Goal: Information Seeking & Learning: Learn about a topic

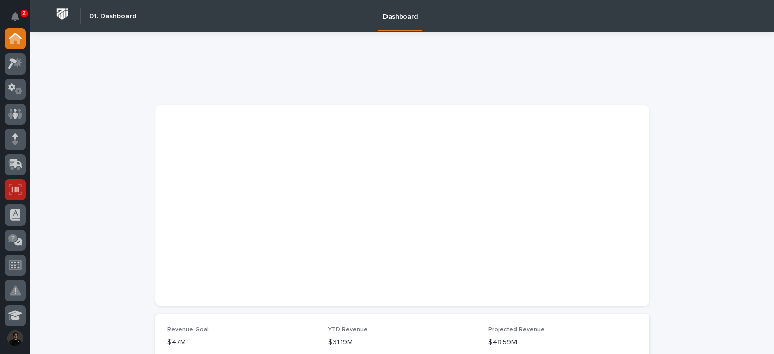
scroll to position [33, 0]
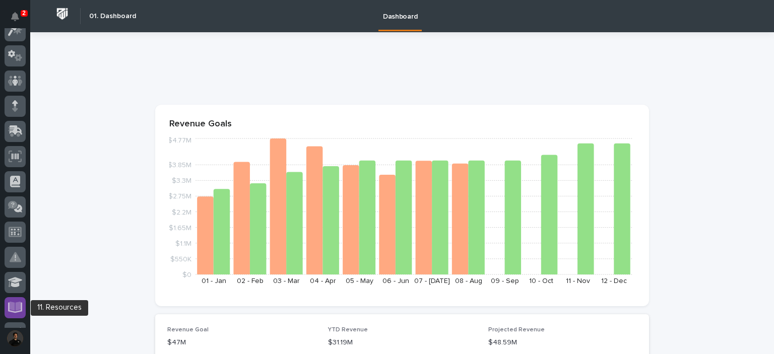
click at [21, 300] on div at bounding box center [15, 307] width 21 height 21
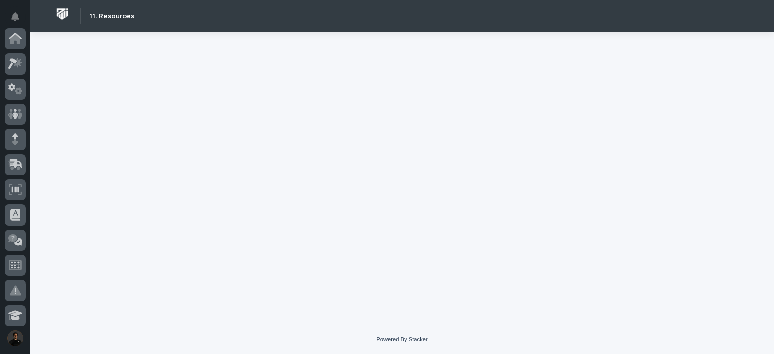
scroll to position [302, 0]
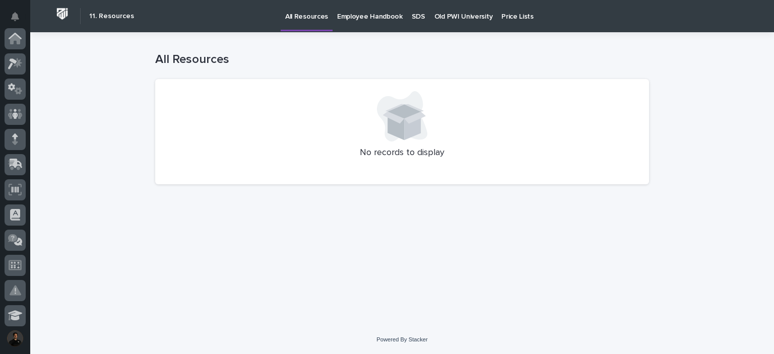
scroll to position [302, 0]
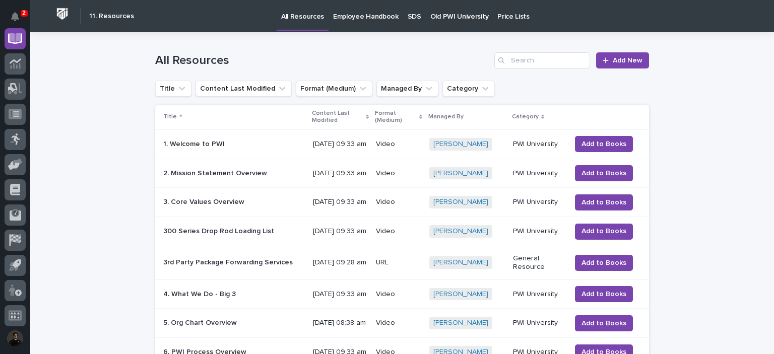
click at [445, 16] on p "Old PWI University" at bounding box center [460, 10] width 58 height 21
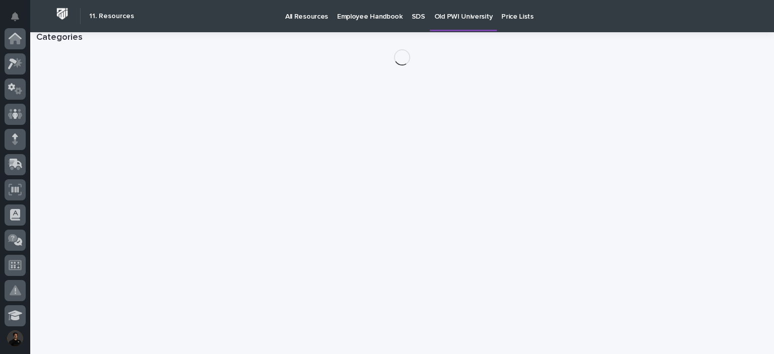
scroll to position [302, 0]
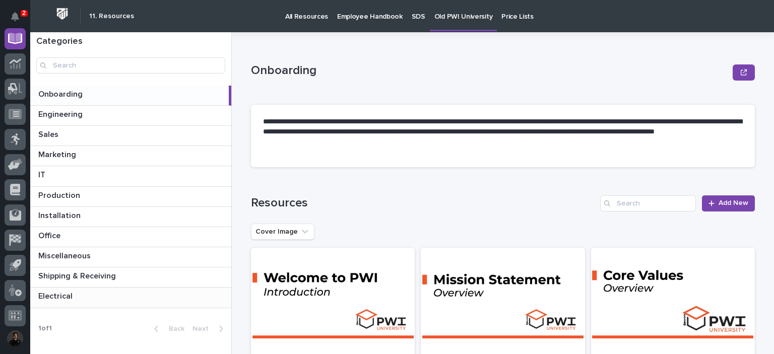
click at [156, 298] on p at bounding box center [132, 297] width 189 height 10
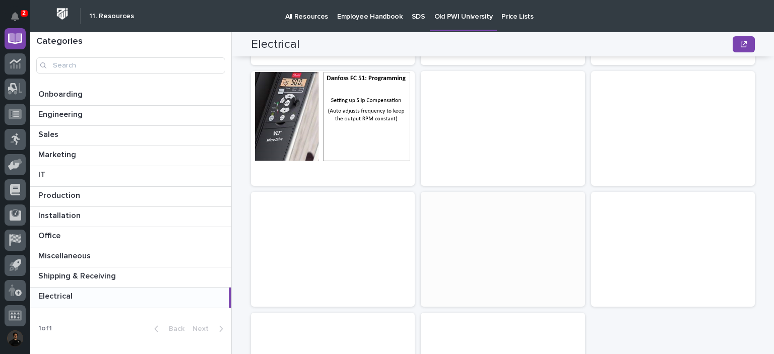
scroll to position [228, 0]
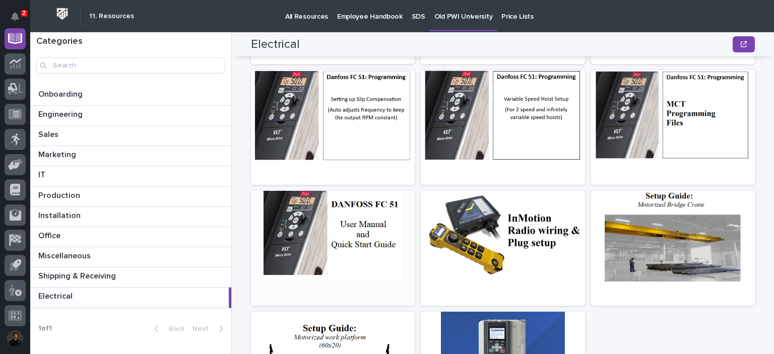
click at [323, 226] on div at bounding box center [333, 236] width 164 height 91
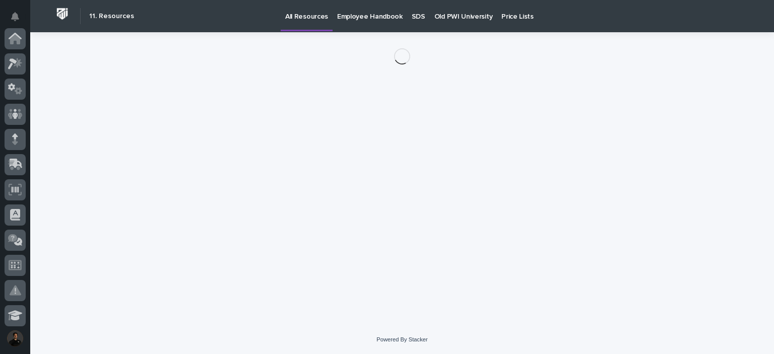
scroll to position [302, 0]
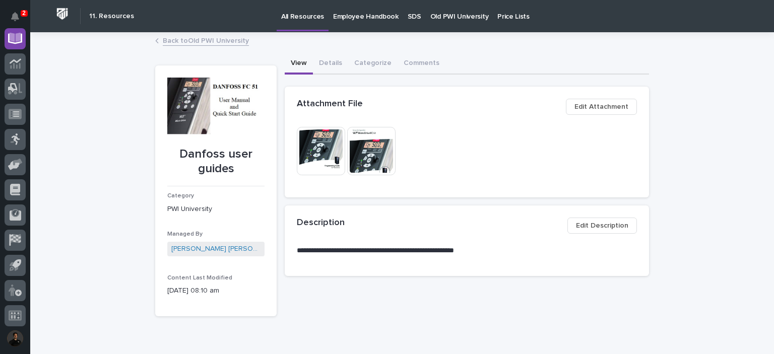
click at [310, 156] on img at bounding box center [321, 151] width 48 height 48
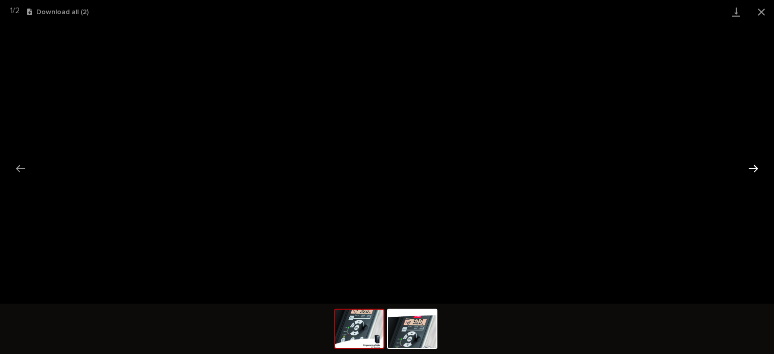
click at [753, 168] on button "Next slide" at bounding box center [753, 169] width 21 height 20
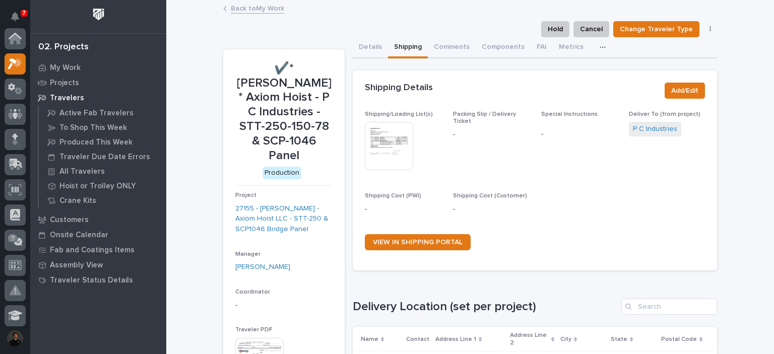
scroll to position [25, 0]
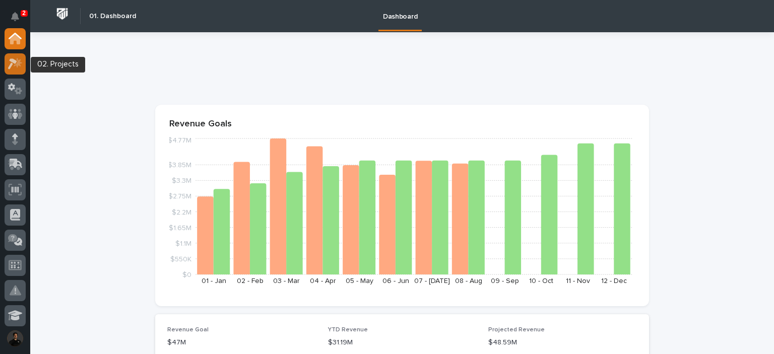
click at [11, 66] on icon at bounding box center [12, 63] width 9 height 11
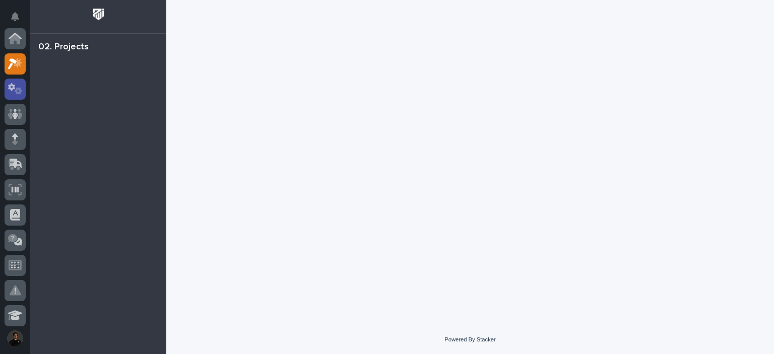
scroll to position [25, 0]
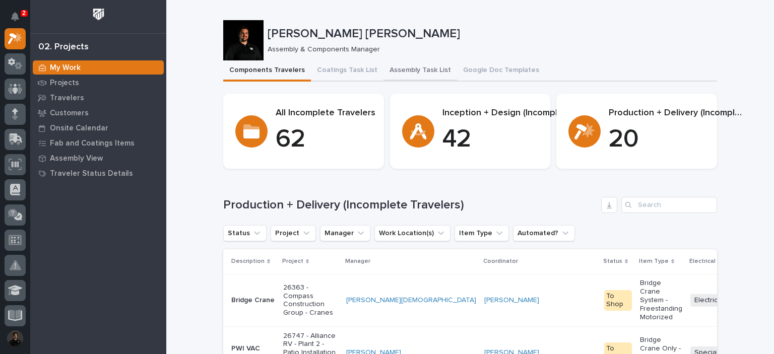
click at [409, 64] on button "Assembly Task List" at bounding box center [421, 70] width 74 height 21
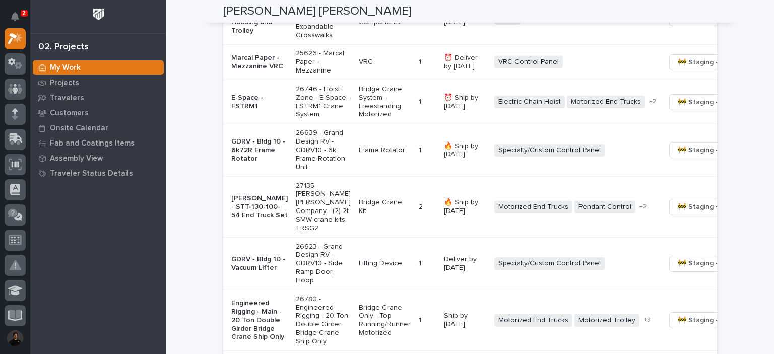
scroll to position [920, 0]
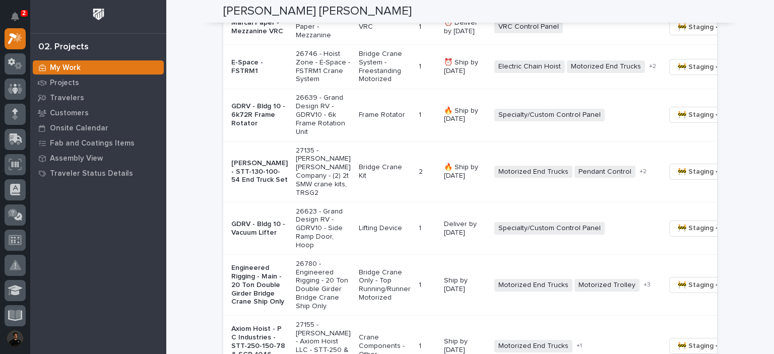
click at [252, 128] on p "GDRV - Bldg 10 - 6k72R Frame Rotator" at bounding box center [259, 114] width 56 height 25
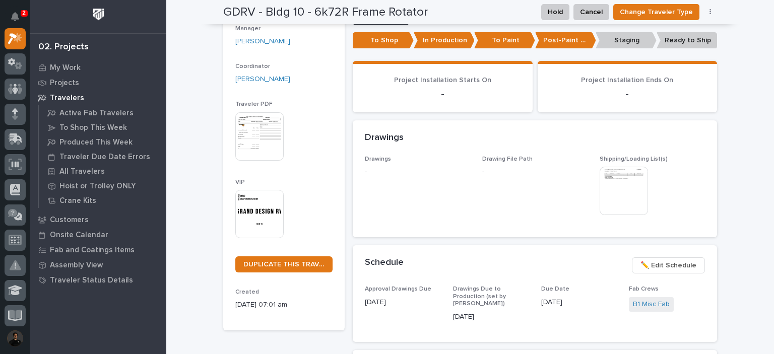
scroll to position [67, 0]
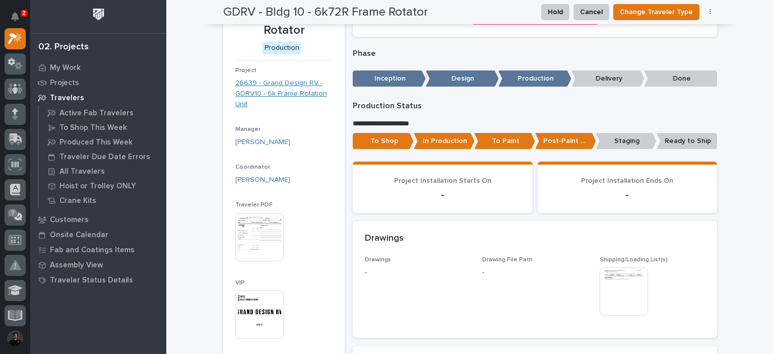
click at [295, 98] on link "26639 - Grand Design RV - GDRV10 - 6k Frame Rotation Unit" at bounding box center [283, 93] width 97 height 31
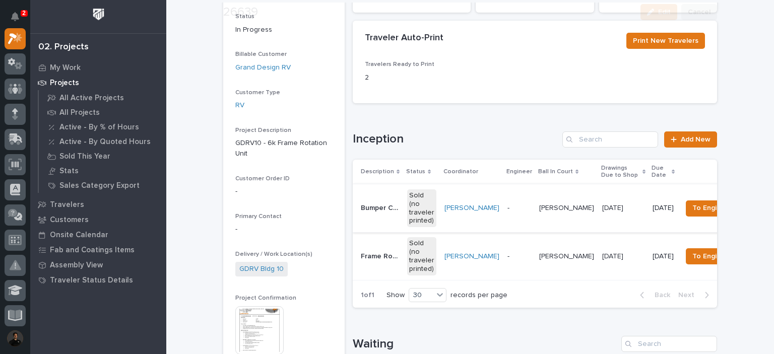
scroll to position [134, 0]
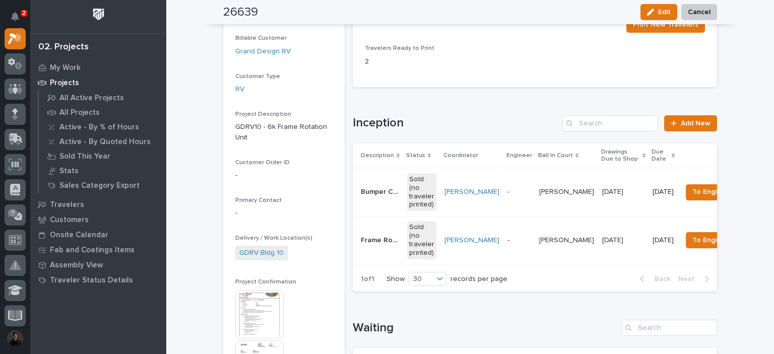
click at [369, 191] on p "Bumper Couplers for 6k" at bounding box center [381, 191] width 40 height 11
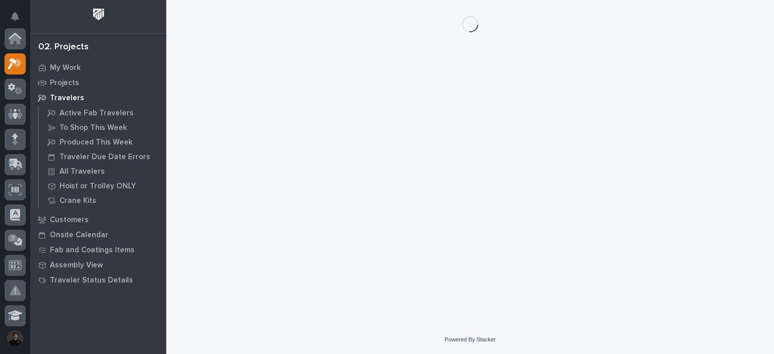
scroll to position [25, 0]
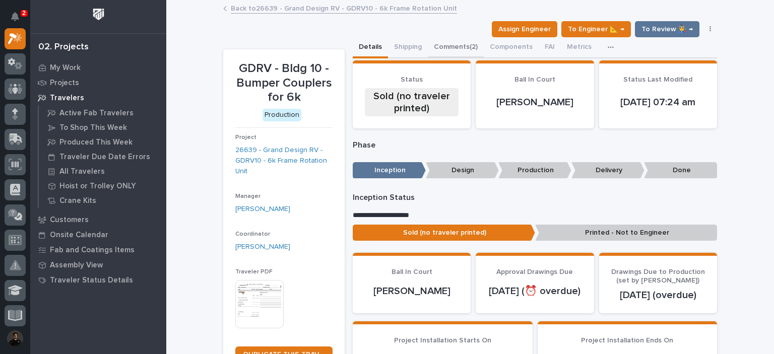
click at [454, 43] on button "Comments (2)" at bounding box center [456, 47] width 56 height 21
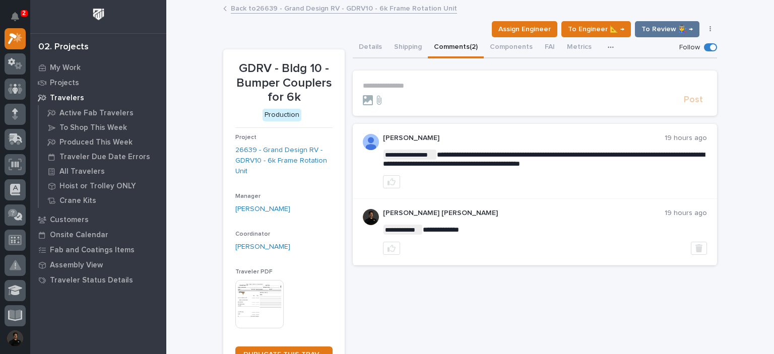
click at [336, 12] on link "Back to 26639 - Grand Design RV - GDRV10 - 6k Frame Rotation Unit" at bounding box center [344, 8] width 226 height 12
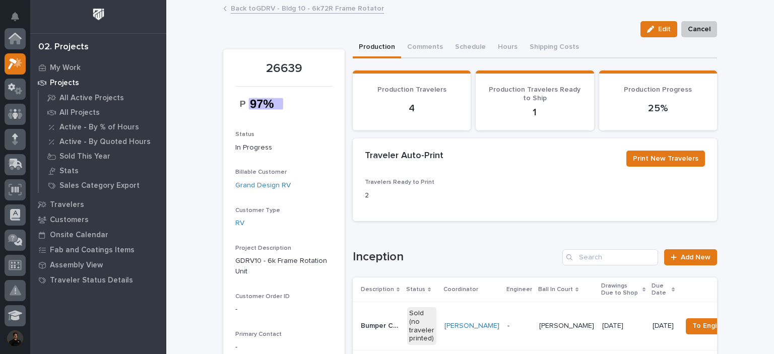
scroll to position [25, 0]
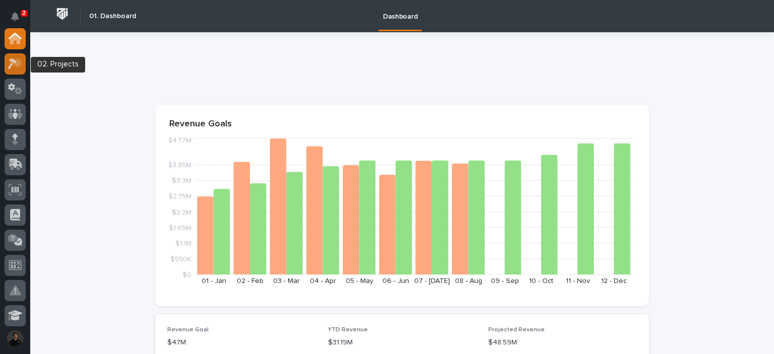
click at [11, 64] on icon at bounding box center [12, 63] width 9 height 11
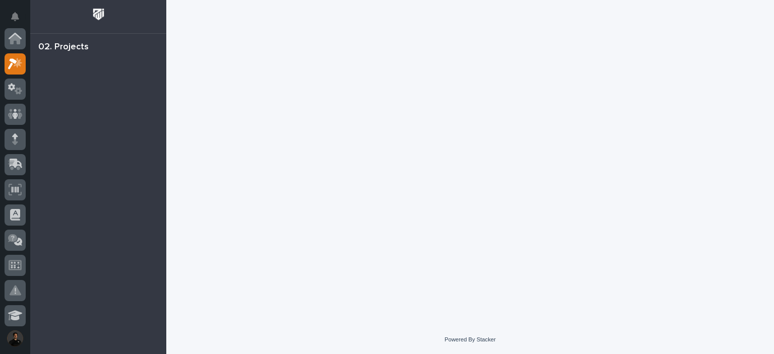
scroll to position [25, 0]
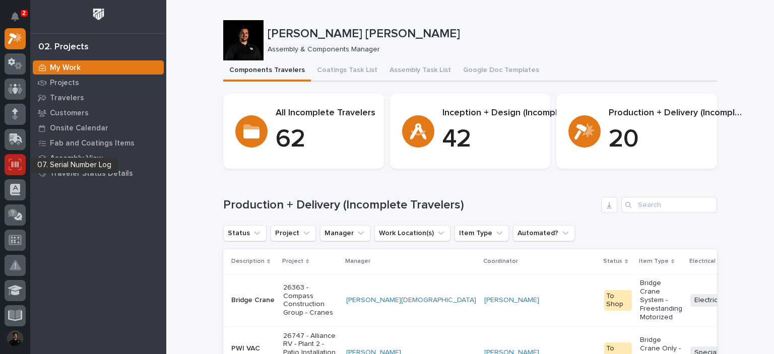
click at [22, 165] on div at bounding box center [15, 164] width 21 height 21
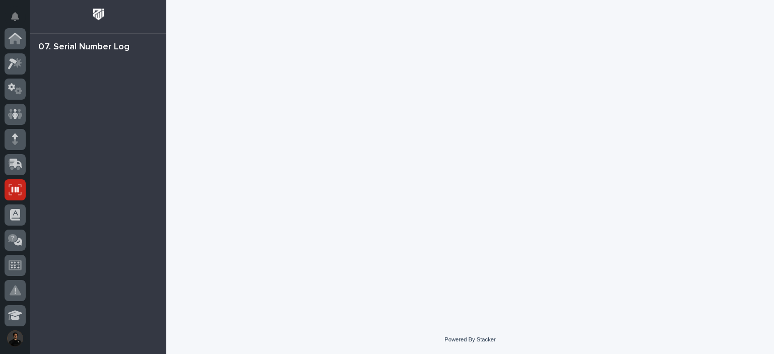
scroll to position [151, 0]
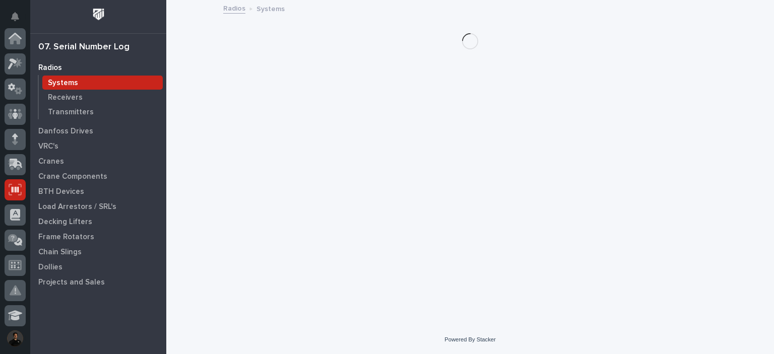
scroll to position [151, 0]
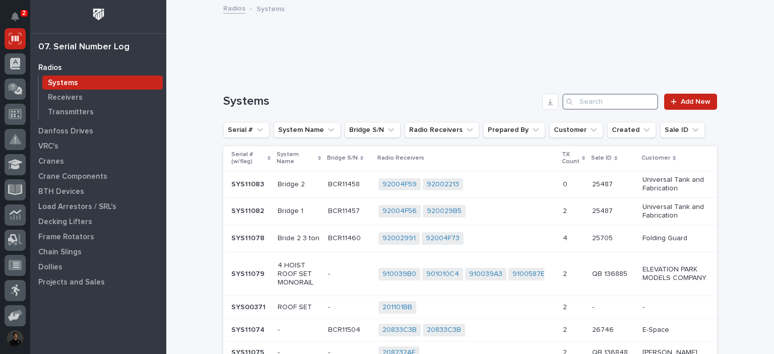
click at [592, 101] on input "Search" at bounding box center [611, 102] width 96 height 16
click at [55, 165] on p "Cranes" at bounding box center [51, 161] width 26 height 9
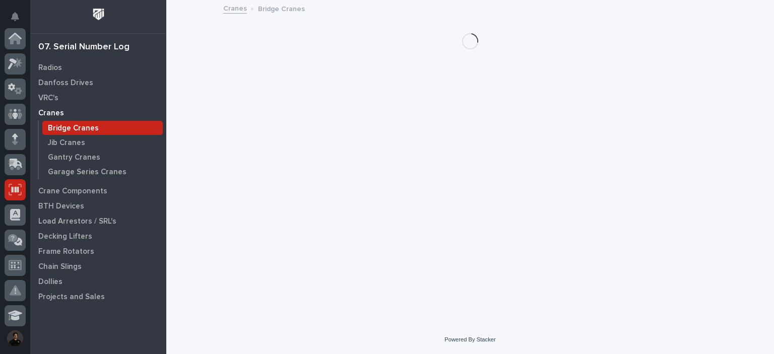
scroll to position [151, 0]
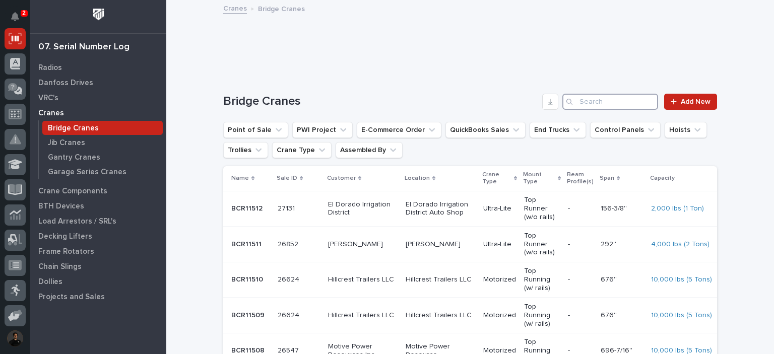
click at [607, 105] on input "Search" at bounding box center [611, 102] width 96 height 16
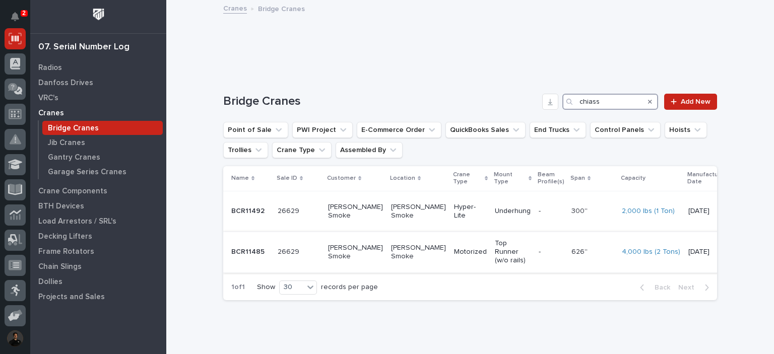
type input "chiass"
click at [364, 251] on p "Chiasson Smoke" at bounding box center [355, 252] width 55 height 17
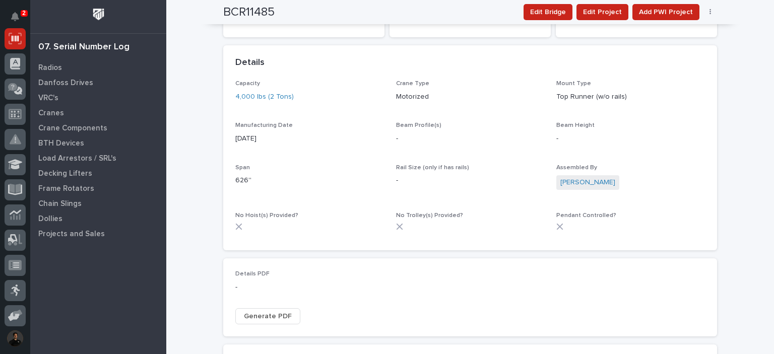
scroll to position [101, 0]
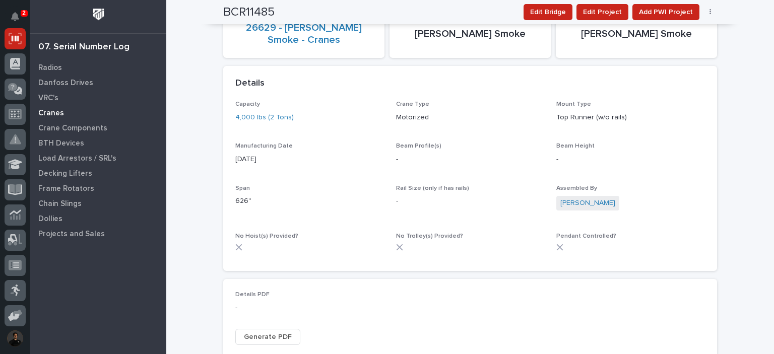
click at [51, 112] on p "Cranes" at bounding box center [51, 113] width 26 height 9
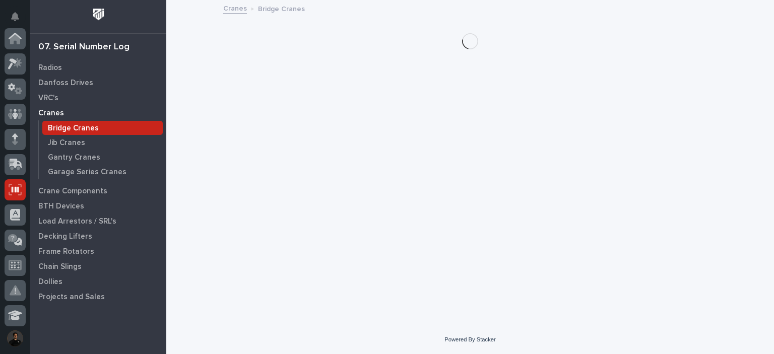
scroll to position [151, 0]
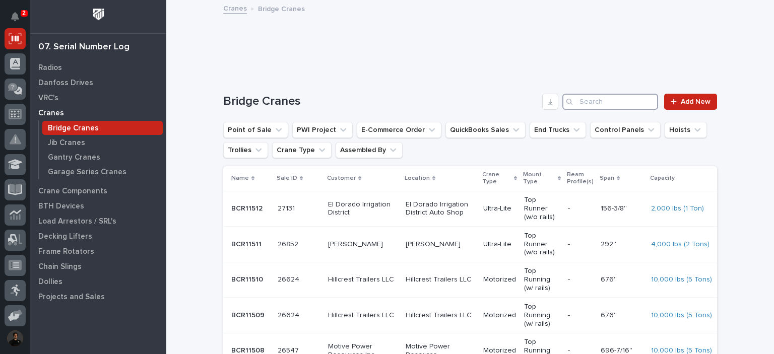
click at [600, 108] on input "Search" at bounding box center [611, 102] width 96 height 16
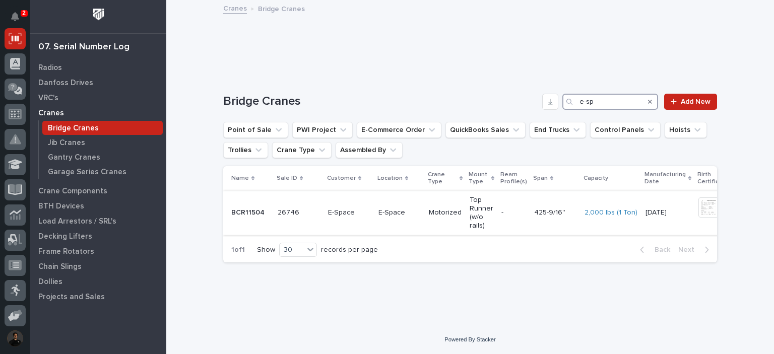
type input "e-sp"
click at [386, 208] on div "E-Space" at bounding box center [400, 212] width 42 height 11
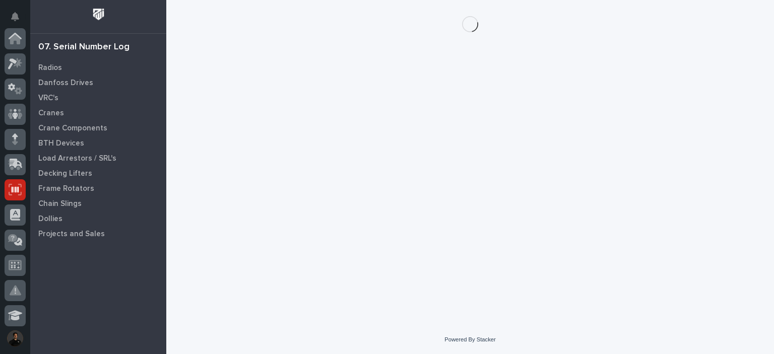
scroll to position [151, 0]
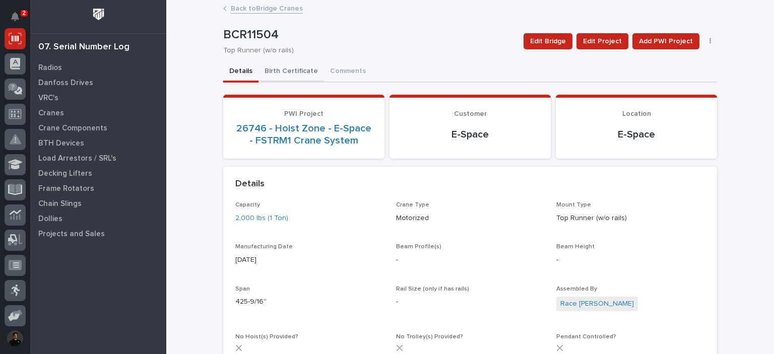
click at [291, 74] on button "Birth Certificate" at bounding box center [292, 72] width 66 height 21
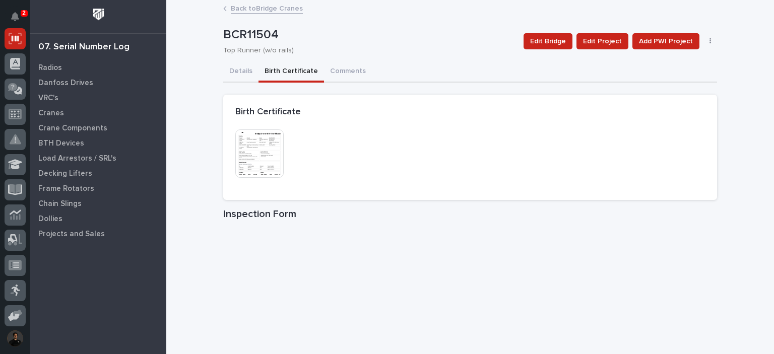
click at [254, 166] on img at bounding box center [259, 154] width 48 height 48
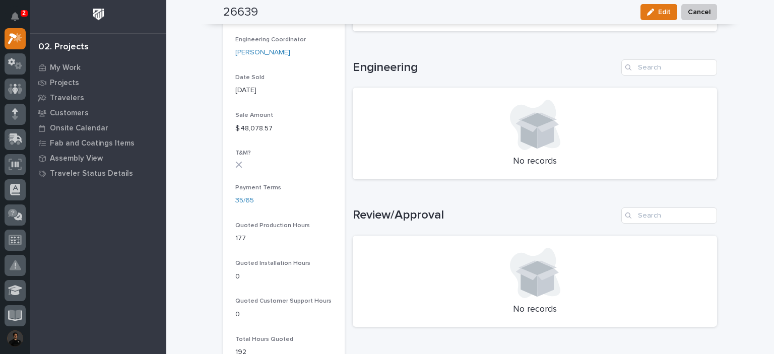
scroll to position [455, 0]
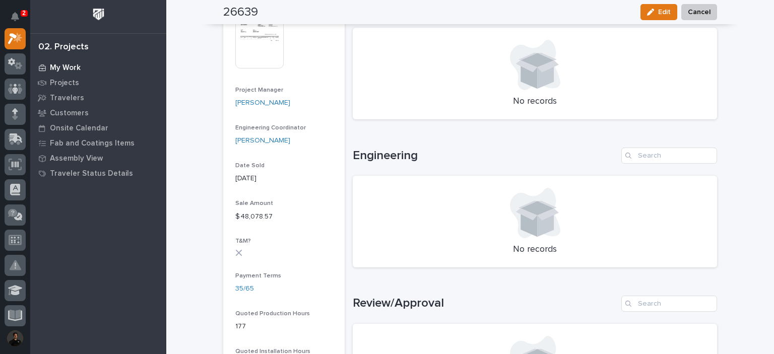
click at [59, 60] on div "My Work" at bounding box center [98, 67] width 131 height 14
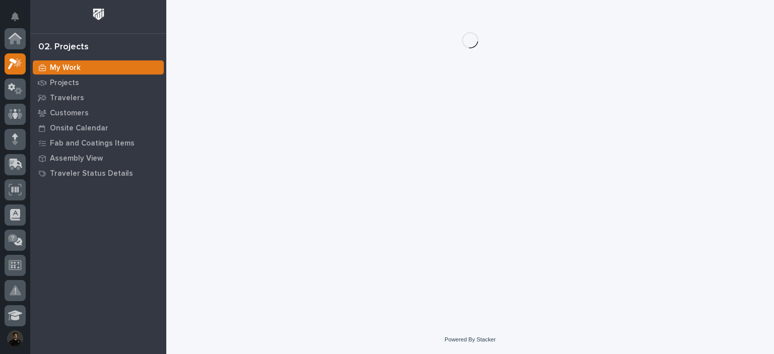
scroll to position [25, 0]
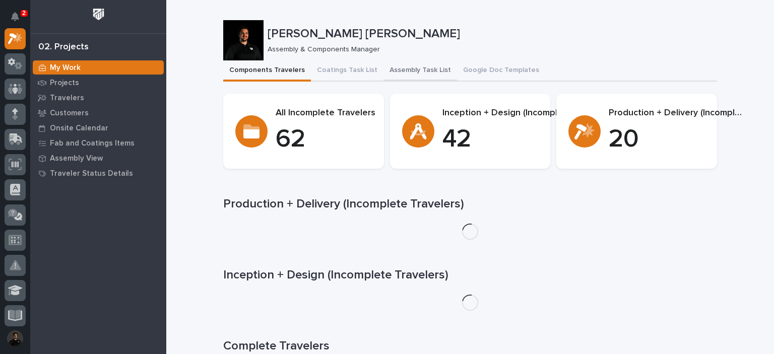
click at [388, 66] on button "Assembly Task List" at bounding box center [421, 70] width 74 height 21
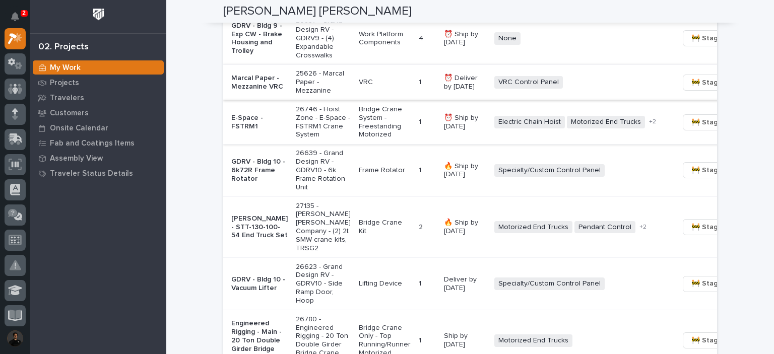
scroll to position [874, 0]
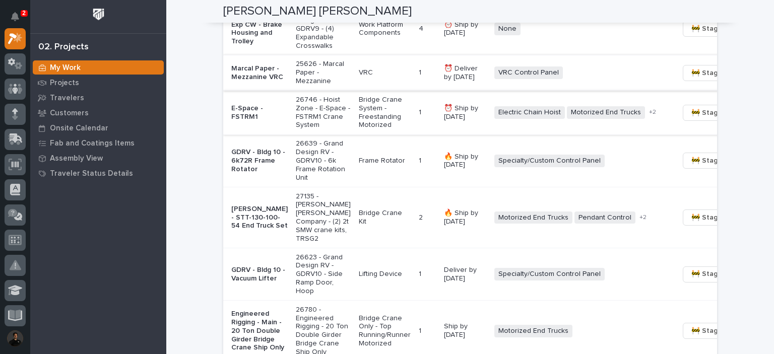
click at [692, 119] on span "🚧 Staging →" at bounding box center [713, 113] width 42 height 12
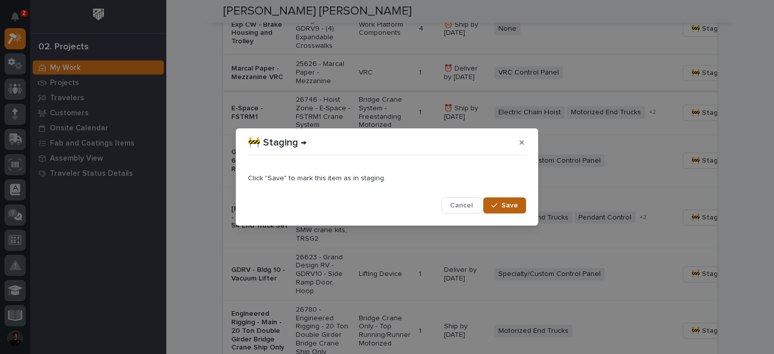
click at [507, 206] on span "Save" at bounding box center [510, 205] width 17 height 9
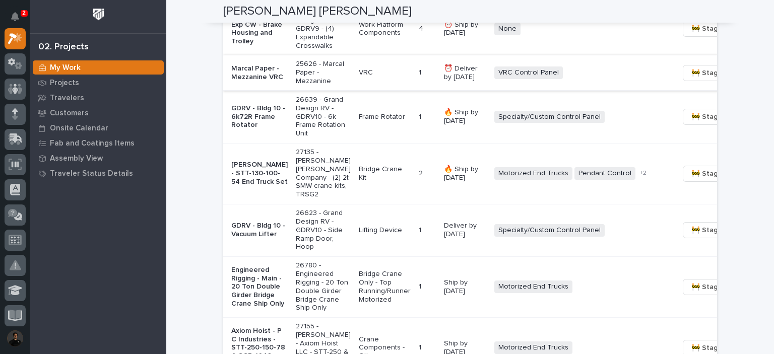
click at [264, 46] on p "GDRV - Bldg 9 - Exp CW - Brake Housing and Trolley" at bounding box center [259, 29] width 56 height 34
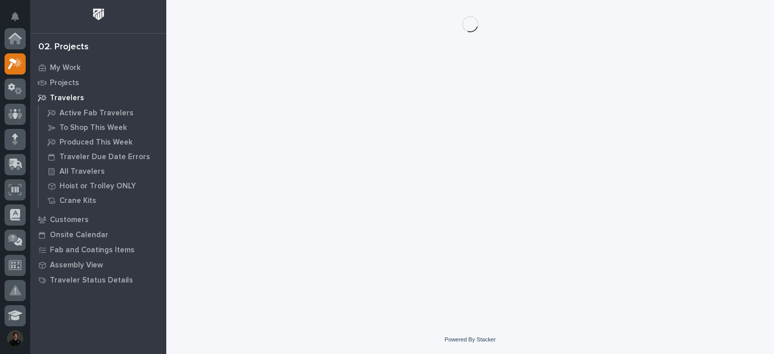
scroll to position [25, 0]
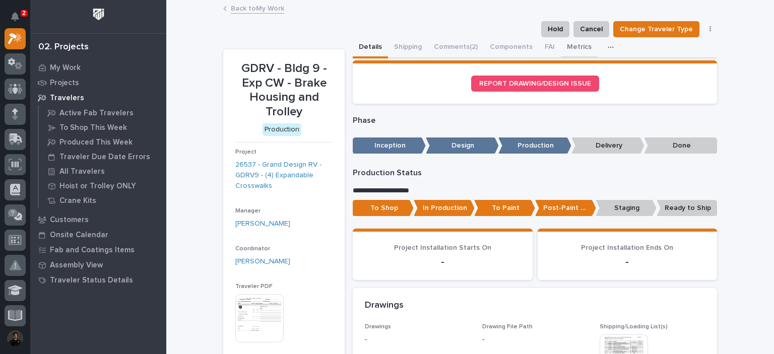
click at [573, 49] on button "Metrics" at bounding box center [579, 47] width 37 height 21
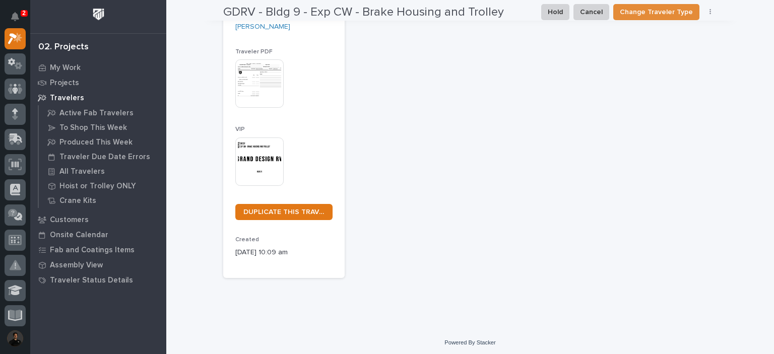
scroll to position [235, 0]
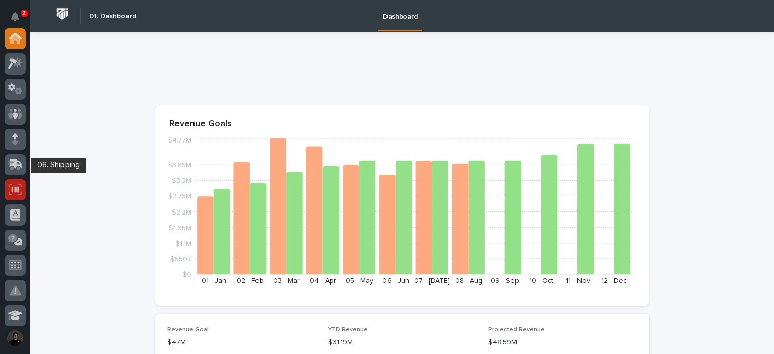
drag, startPoint x: 26, startPoint y: 201, endPoint x: 9, endPoint y: 189, distance: 21.4
click at [9, 189] on div at bounding box center [15, 178] width 30 height 300
click at [9, 189] on icon at bounding box center [15, 190] width 13 height 12
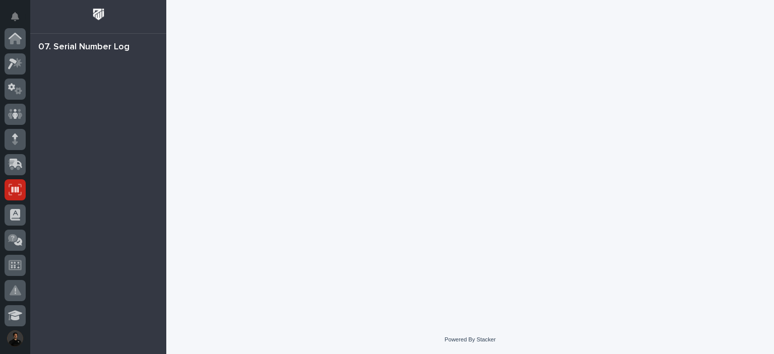
scroll to position [151, 0]
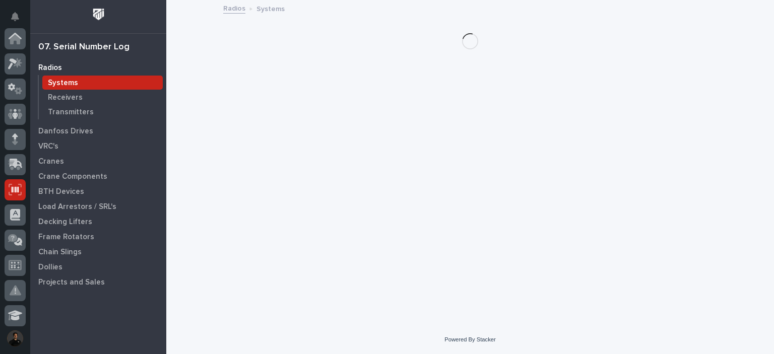
scroll to position [151, 0]
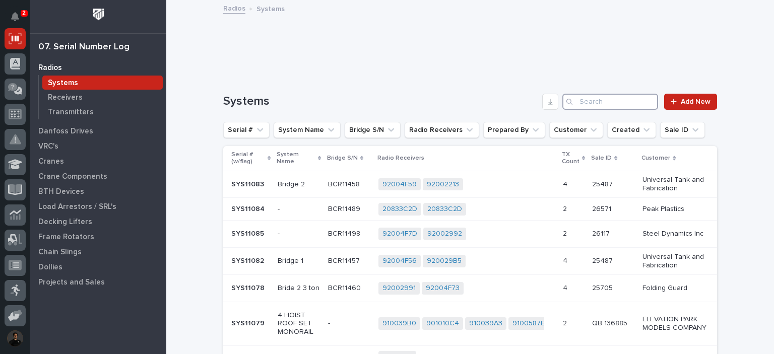
click at [610, 97] on input "Search" at bounding box center [611, 102] width 96 height 16
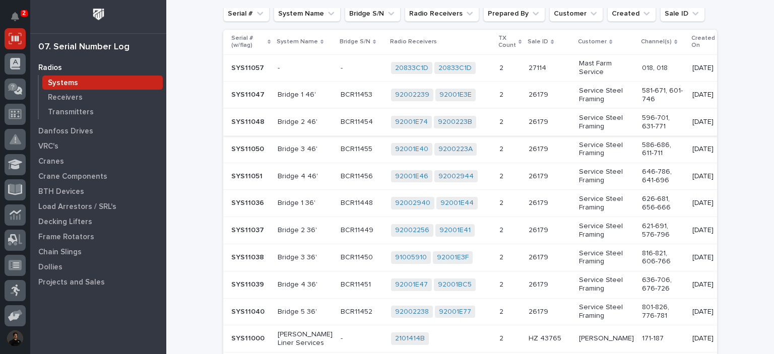
scroll to position [117, 0]
type input "ser"
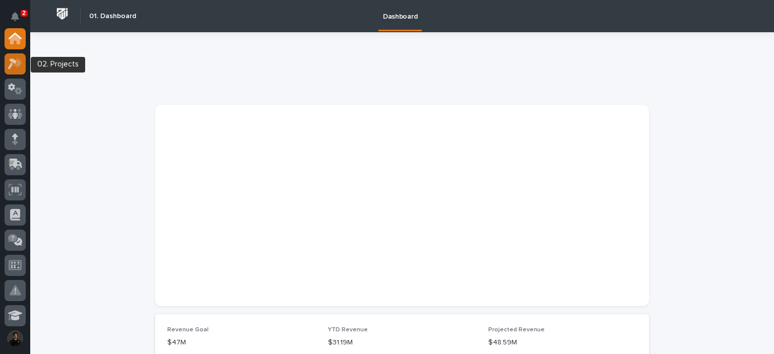
click at [18, 56] on div at bounding box center [15, 63] width 21 height 21
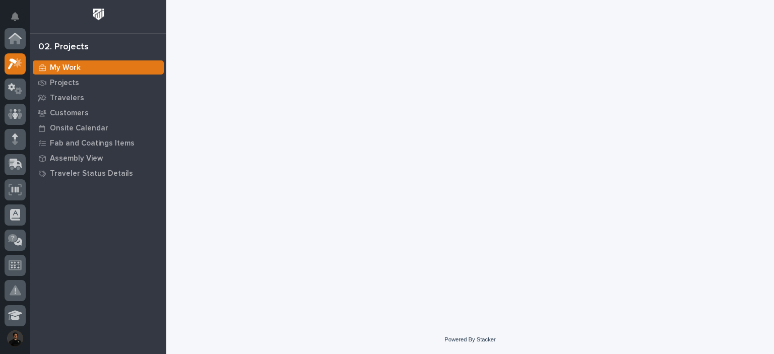
scroll to position [25, 0]
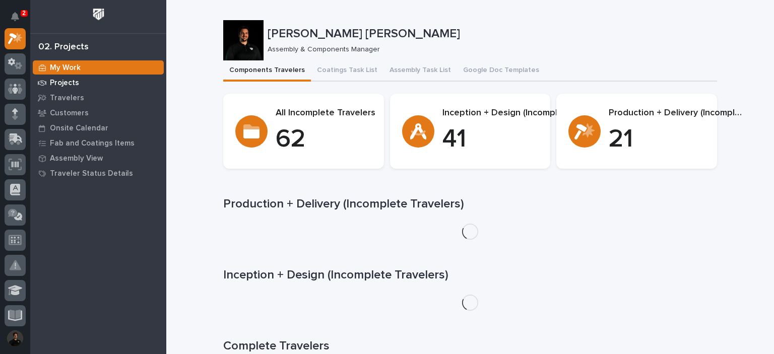
click at [94, 77] on div "Projects" at bounding box center [98, 83] width 131 height 14
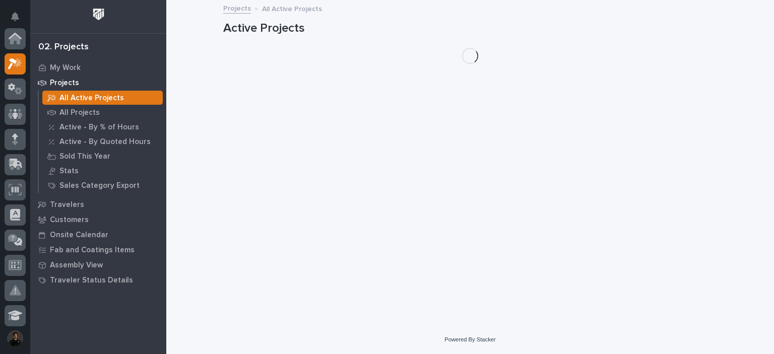
scroll to position [25, 0]
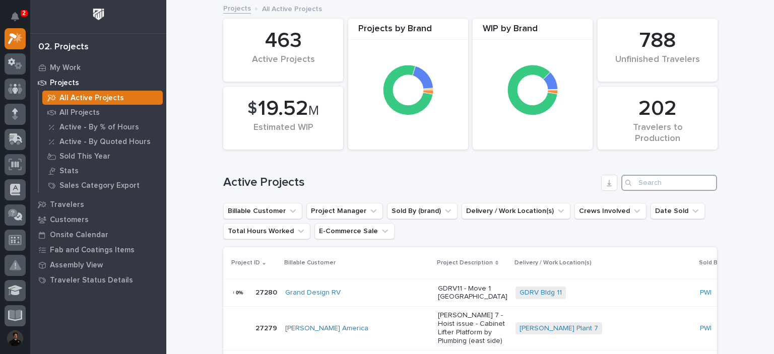
click at [646, 184] on input "Search" at bounding box center [670, 183] width 96 height 16
paste input "26780"
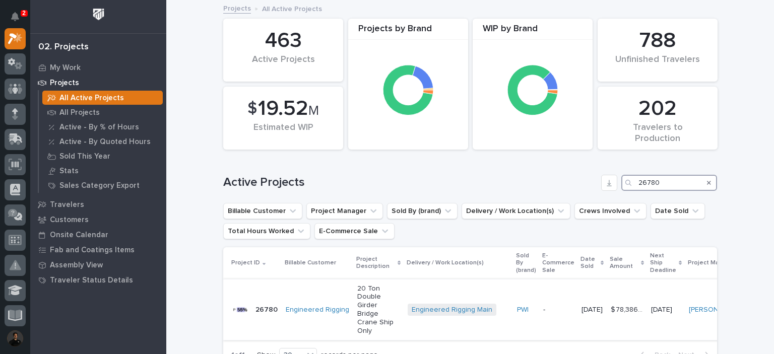
type input "26780"
click at [412, 290] on td "Engineered Rigging Main + 0" at bounding box center [458, 309] width 109 height 61
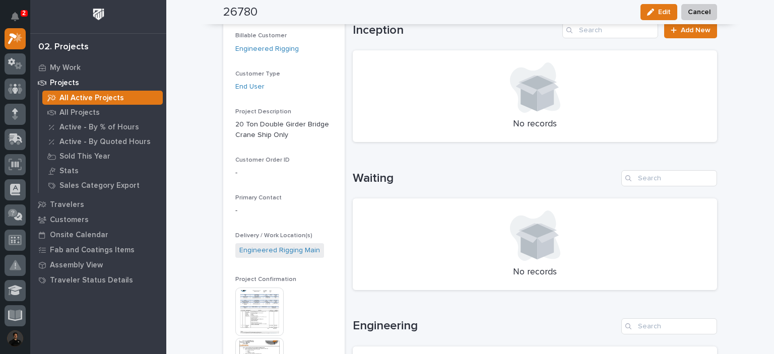
scroll to position [146, 0]
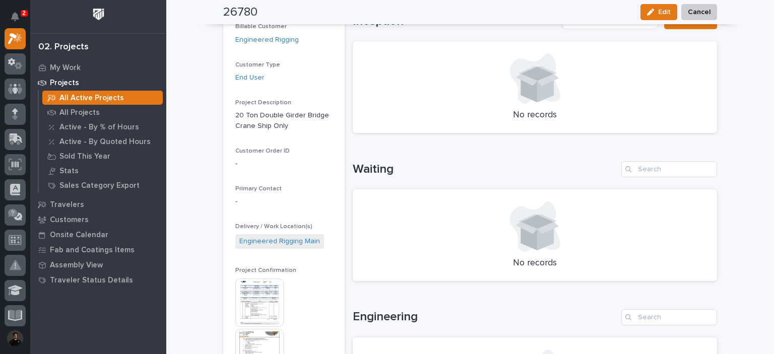
click at [242, 312] on img at bounding box center [259, 303] width 48 height 48
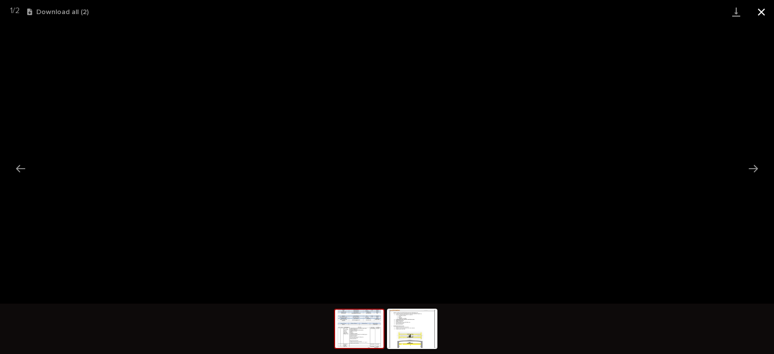
click at [768, 10] on button "Close gallery" at bounding box center [761, 12] width 25 height 24
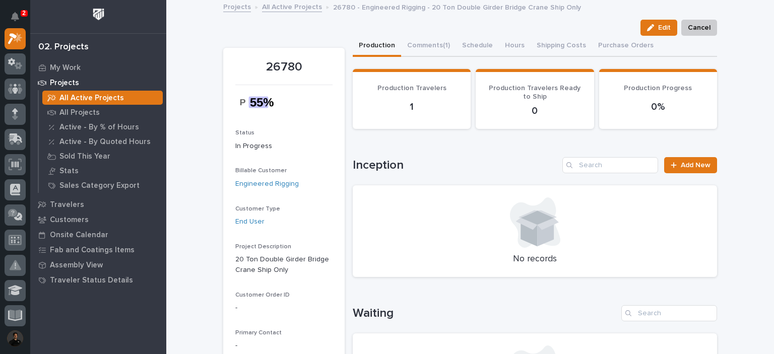
scroll to position [0, 0]
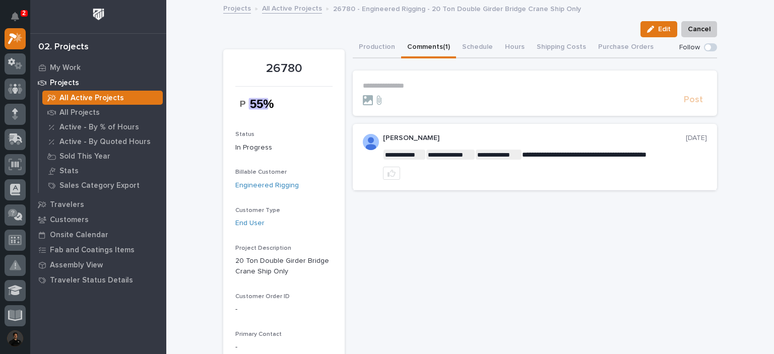
click at [434, 41] on button "Comments (1)" at bounding box center [428, 47] width 55 height 21
click at [362, 48] on button "Production" at bounding box center [377, 47] width 48 height 21
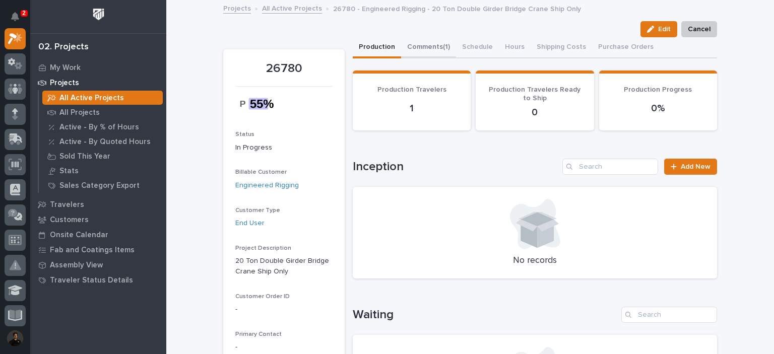
click at [415, 47] on button "Comments (1)" at bounding box center [428, 47] width 55 height 21
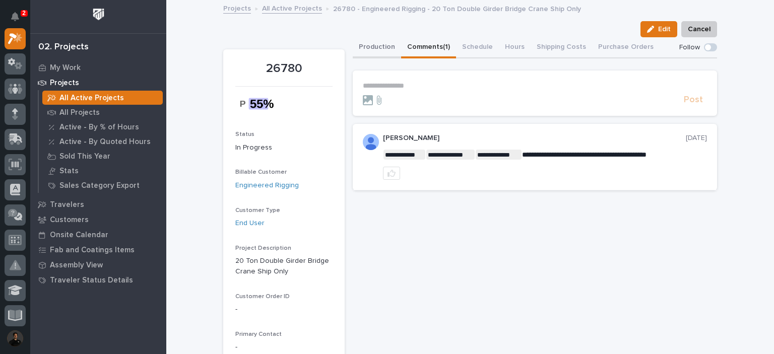
click at [365, 43] on button "Production" at bounding box center [377, 47] width 48 height 21
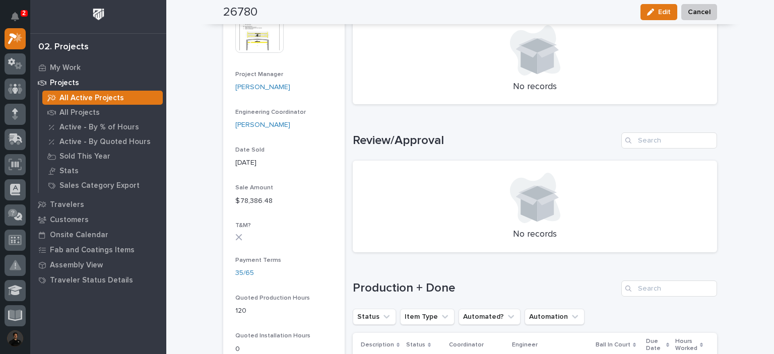
scroll to position [706, 0]
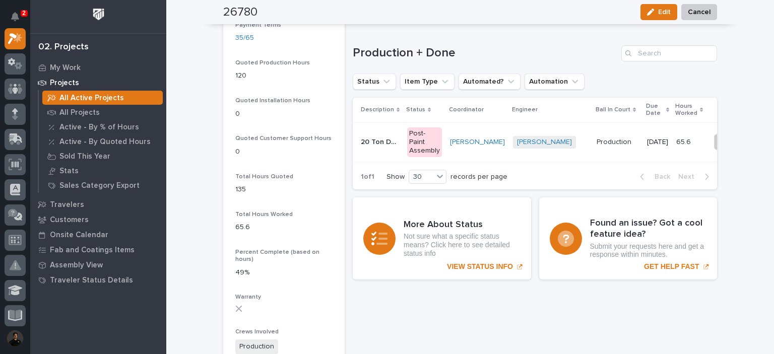
click at [569, 57] on h1 "Production + Done" at bounding box center [485, 53] width 265 height 15
